Goal: Transaction & Acquisition: Register for event/course

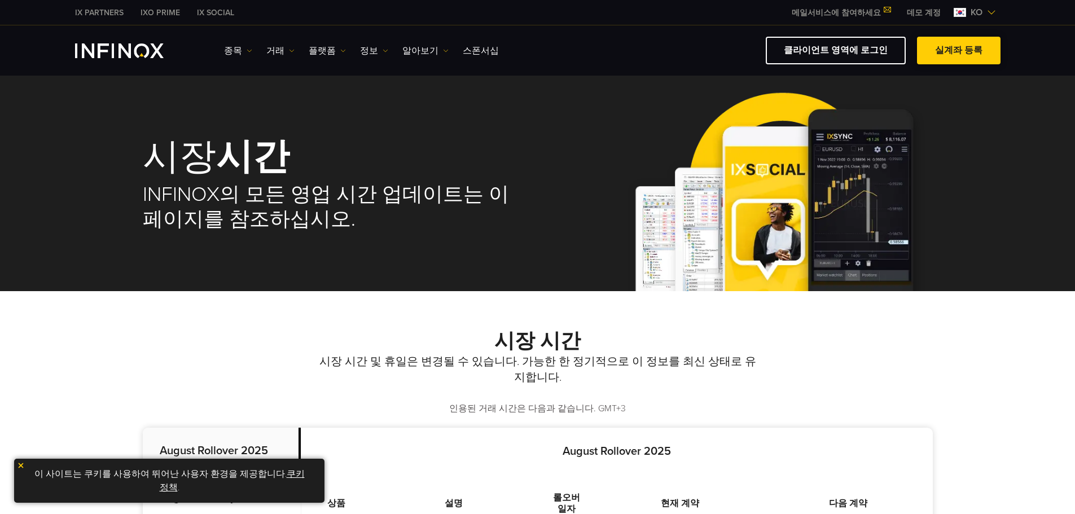
click at [953, 47] on link "실계좌 등록" at bounding box center [958, 51] width 83 height 28
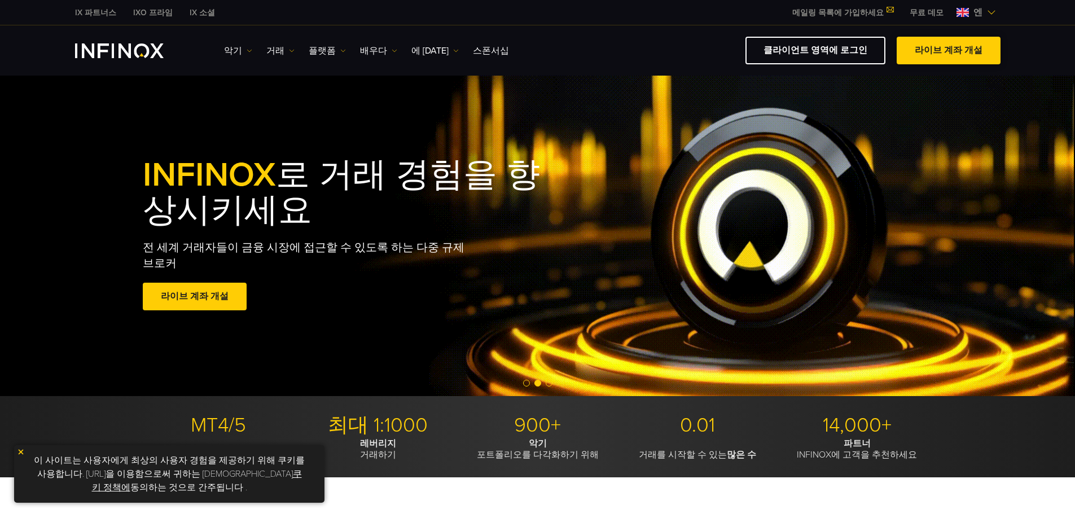
click at [954, 52] on font "라이브 계좌 개설" at bounding box center [948, 50] width 68 height 11
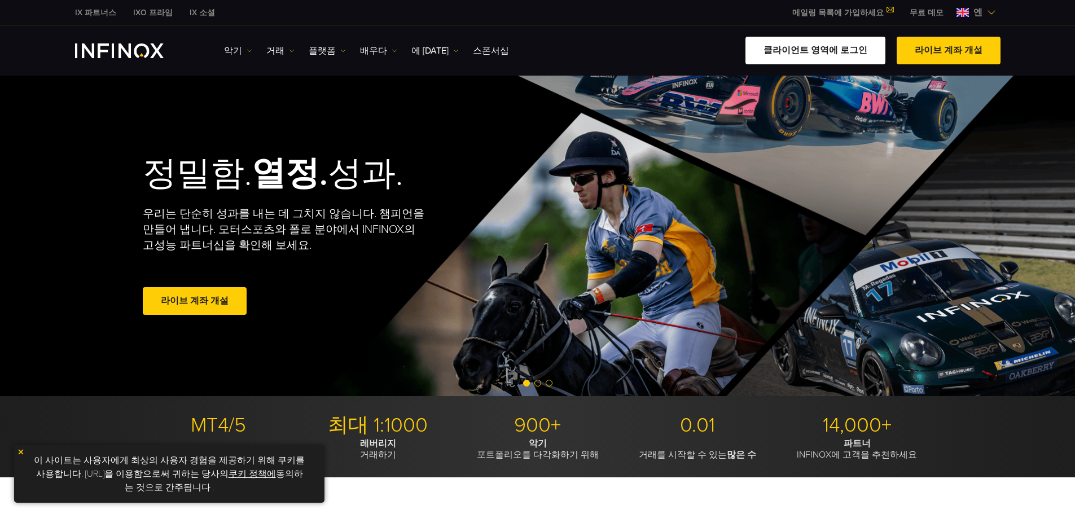
click at [796, 47] on font "클라이언트 영역에 로그인" at bounding box center [815, 50] width 104 height 11
